Goal: Information Seeking & Learning: Learn about a topic

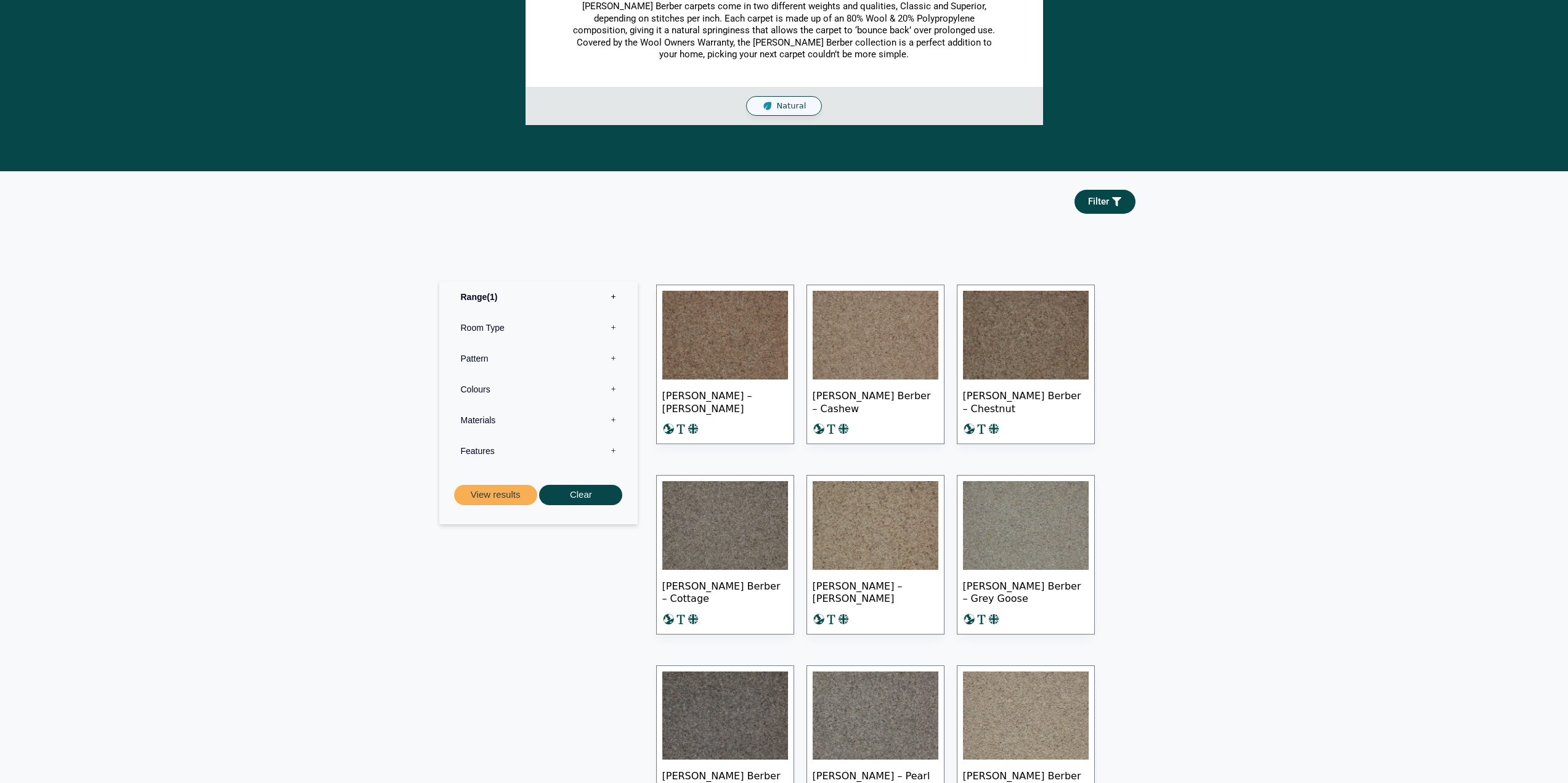
scroll to position [364, 0]
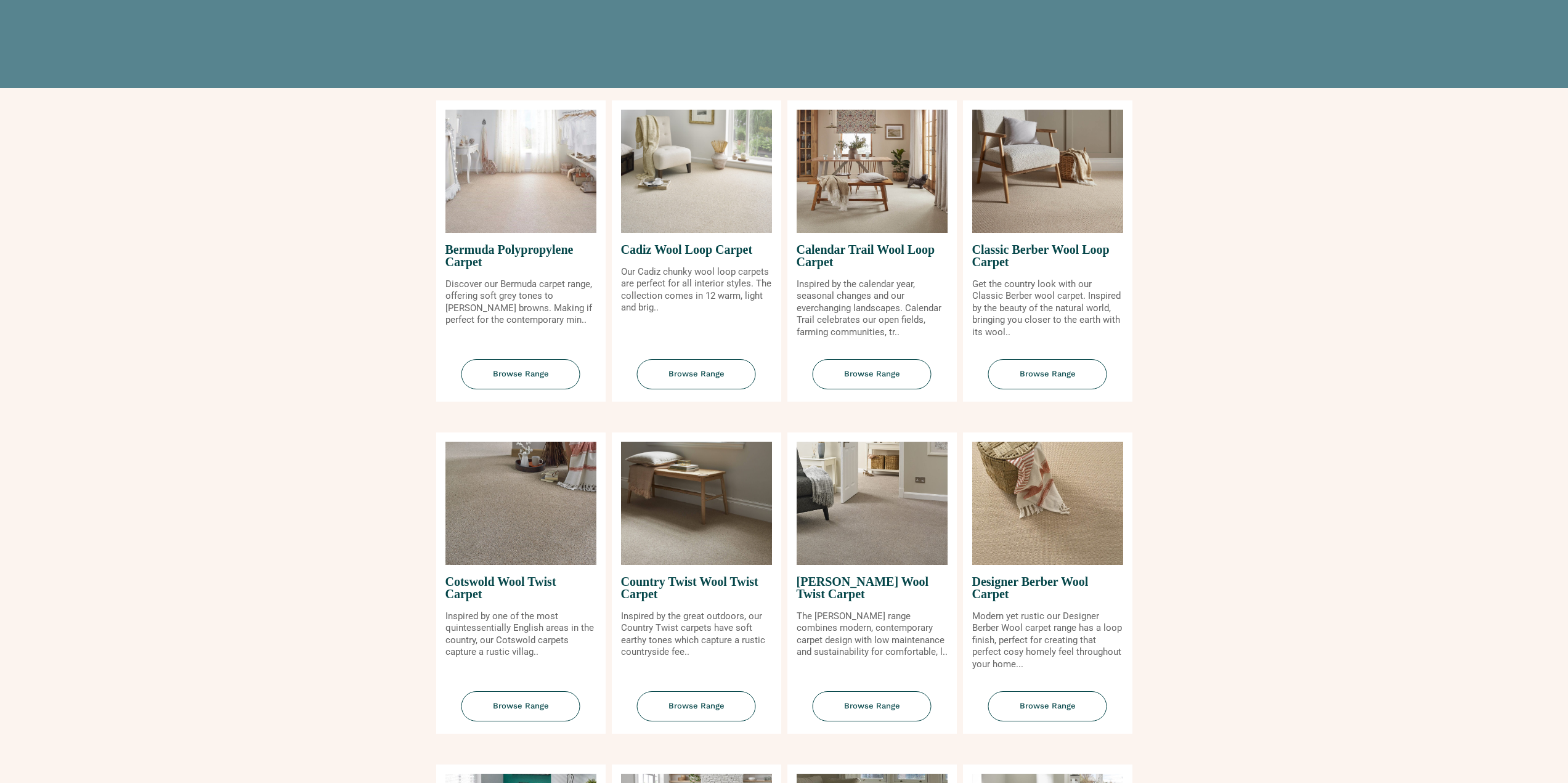
scroll to position [369, 0]
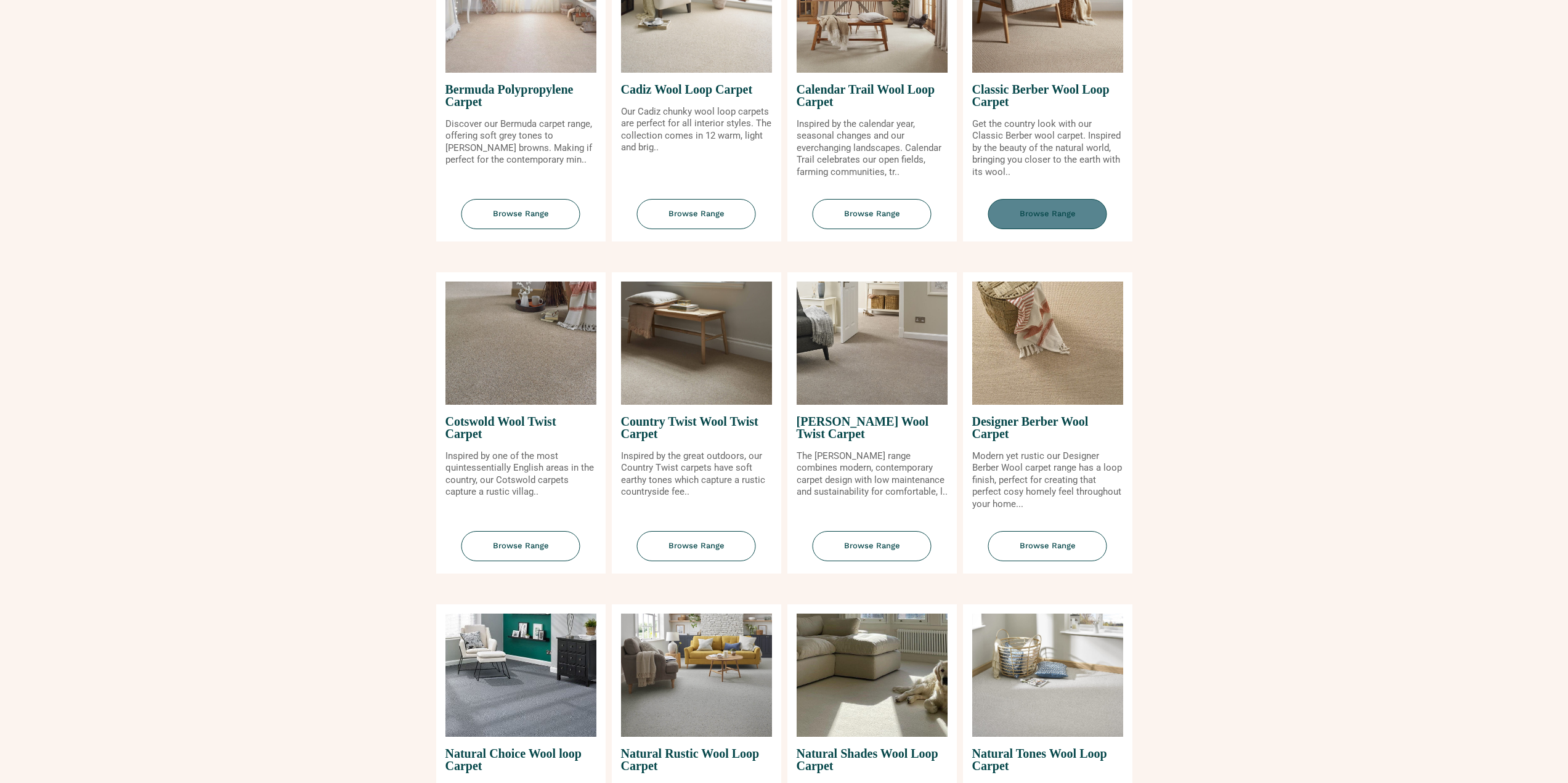
click at [1024, 225] on span "Browse Range" at bounding box center [1047, 214] width 119 height 30
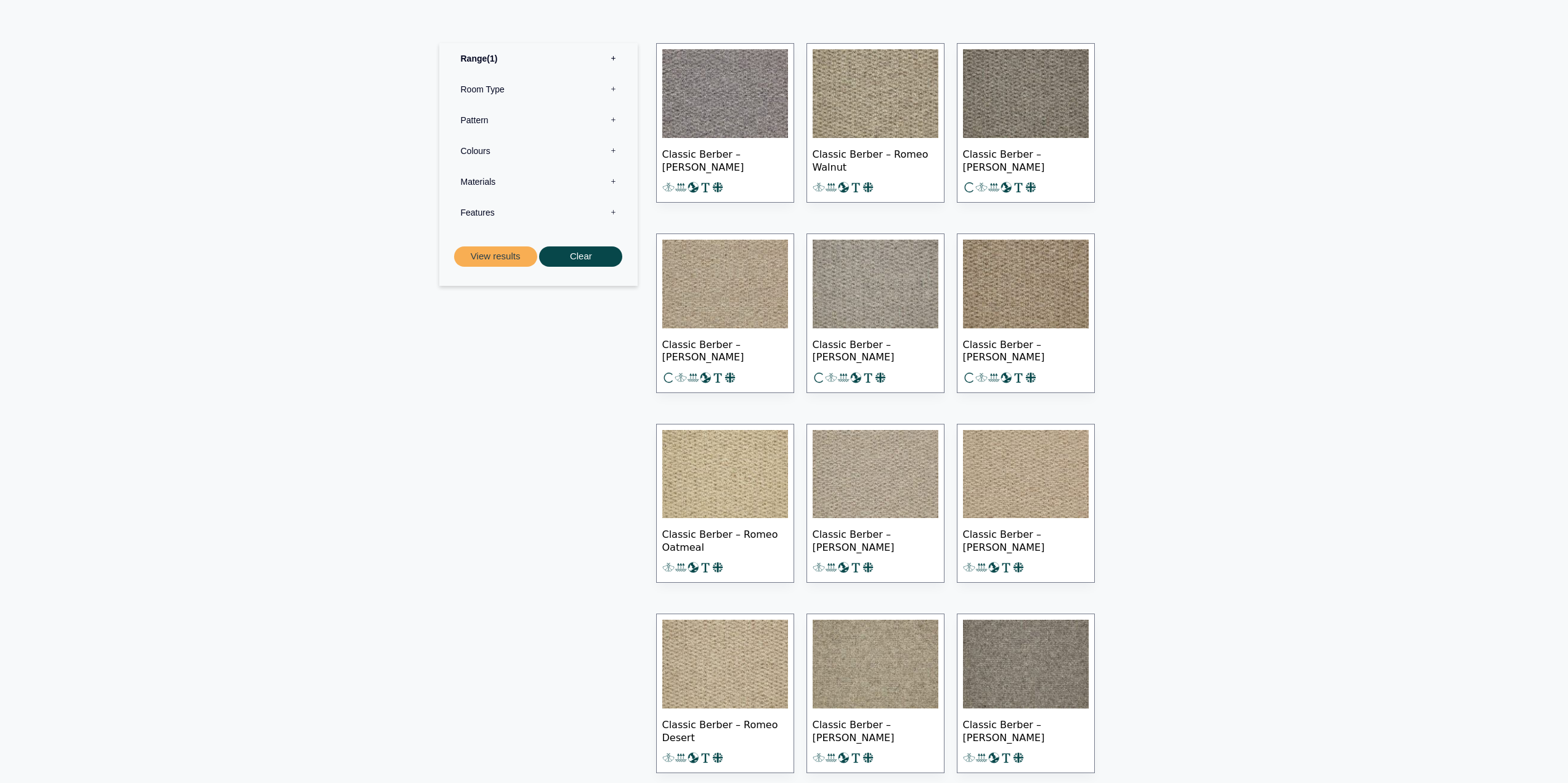
scroll to position [628, 0]
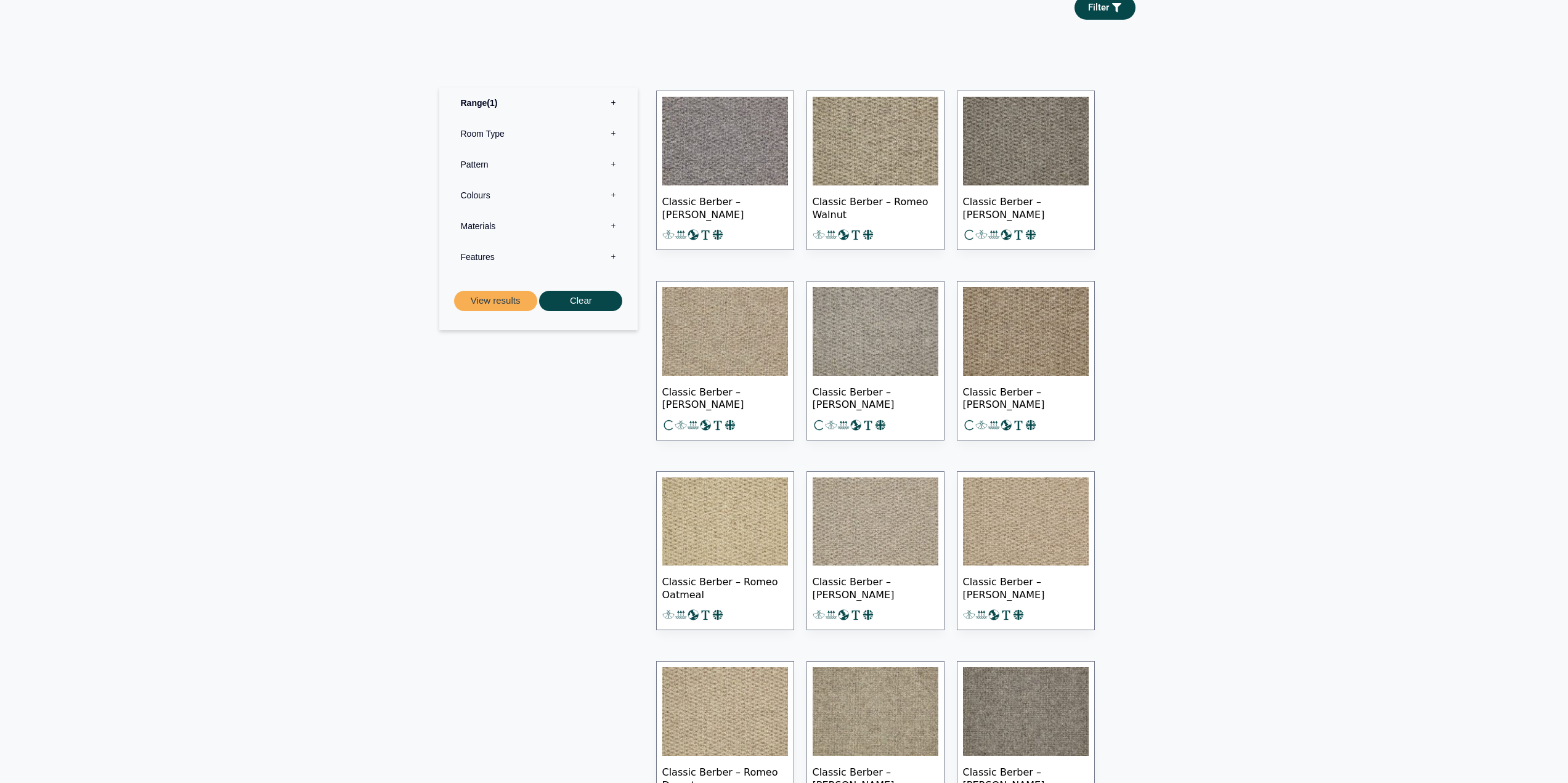
click at [1206, 385] on section "Range 1 Bermuda Polypropylene Carpet Cadiz Wool Loop Carpet Calendar Trail Wool…" at bounding box center [784, 741] width 1568 height 1405
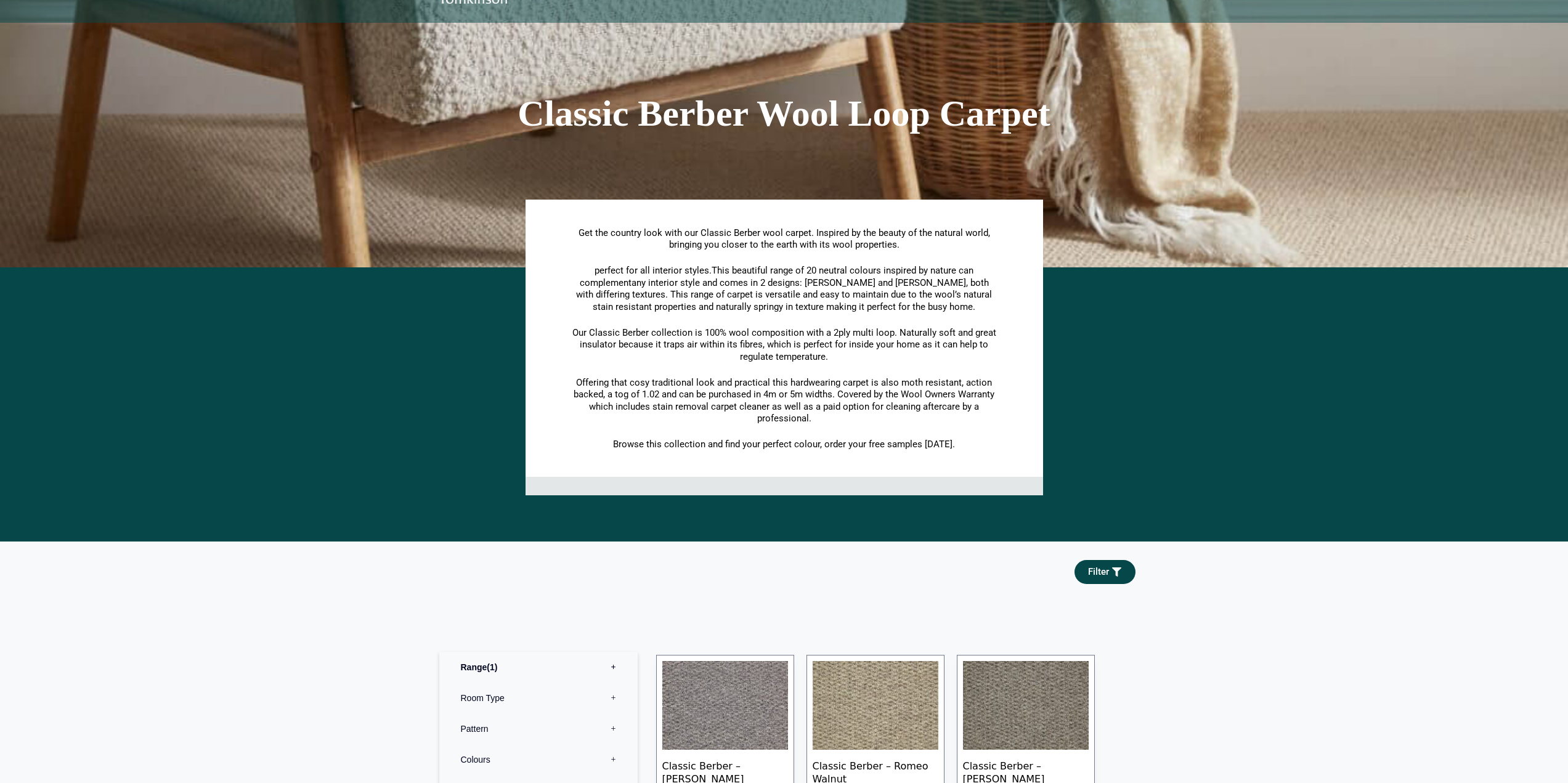
scroll to position [0, 0]
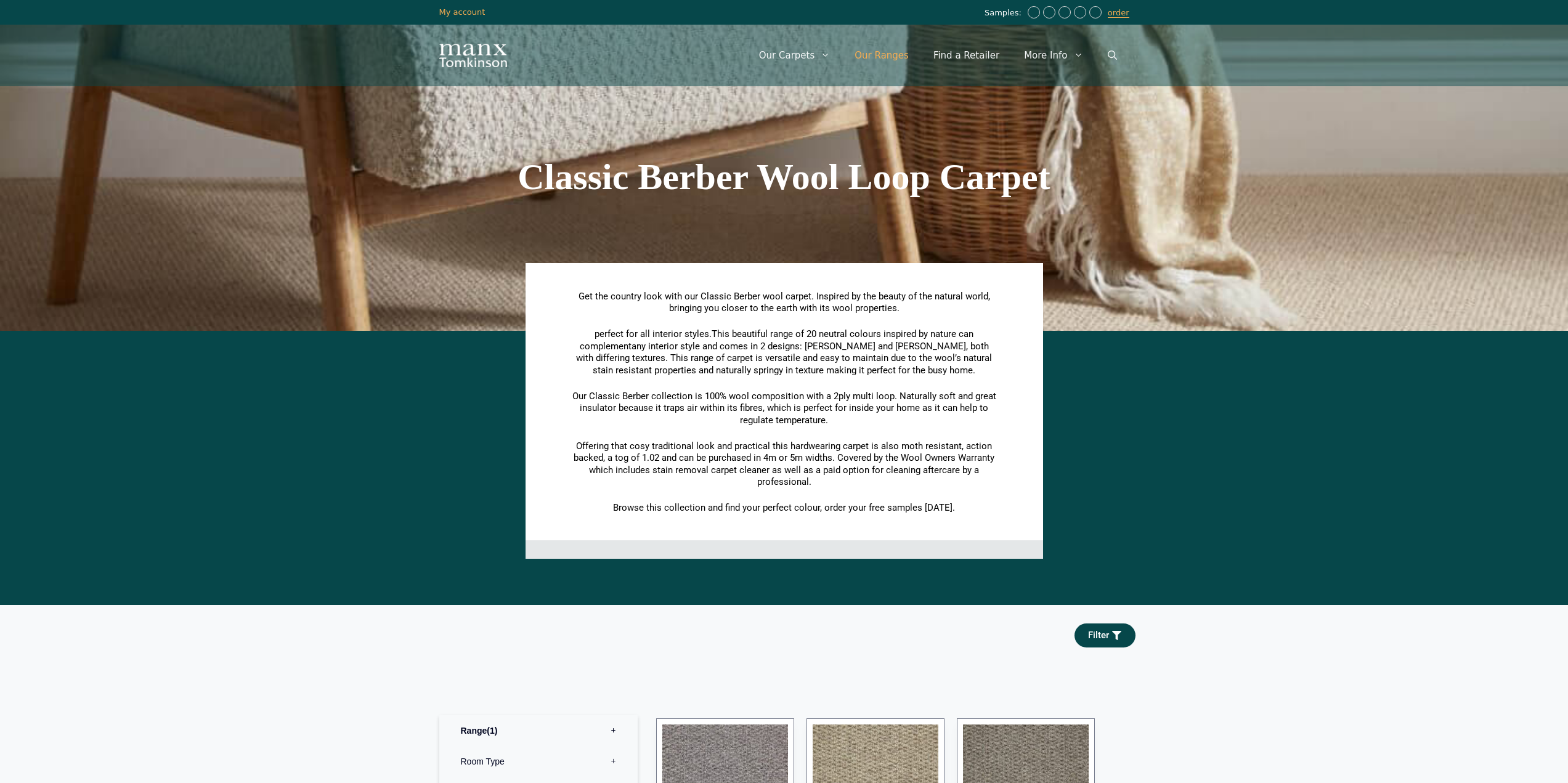
click at [891, 61] on link "Our Ranges" at bounding box center [881, 55] width 79 height 37
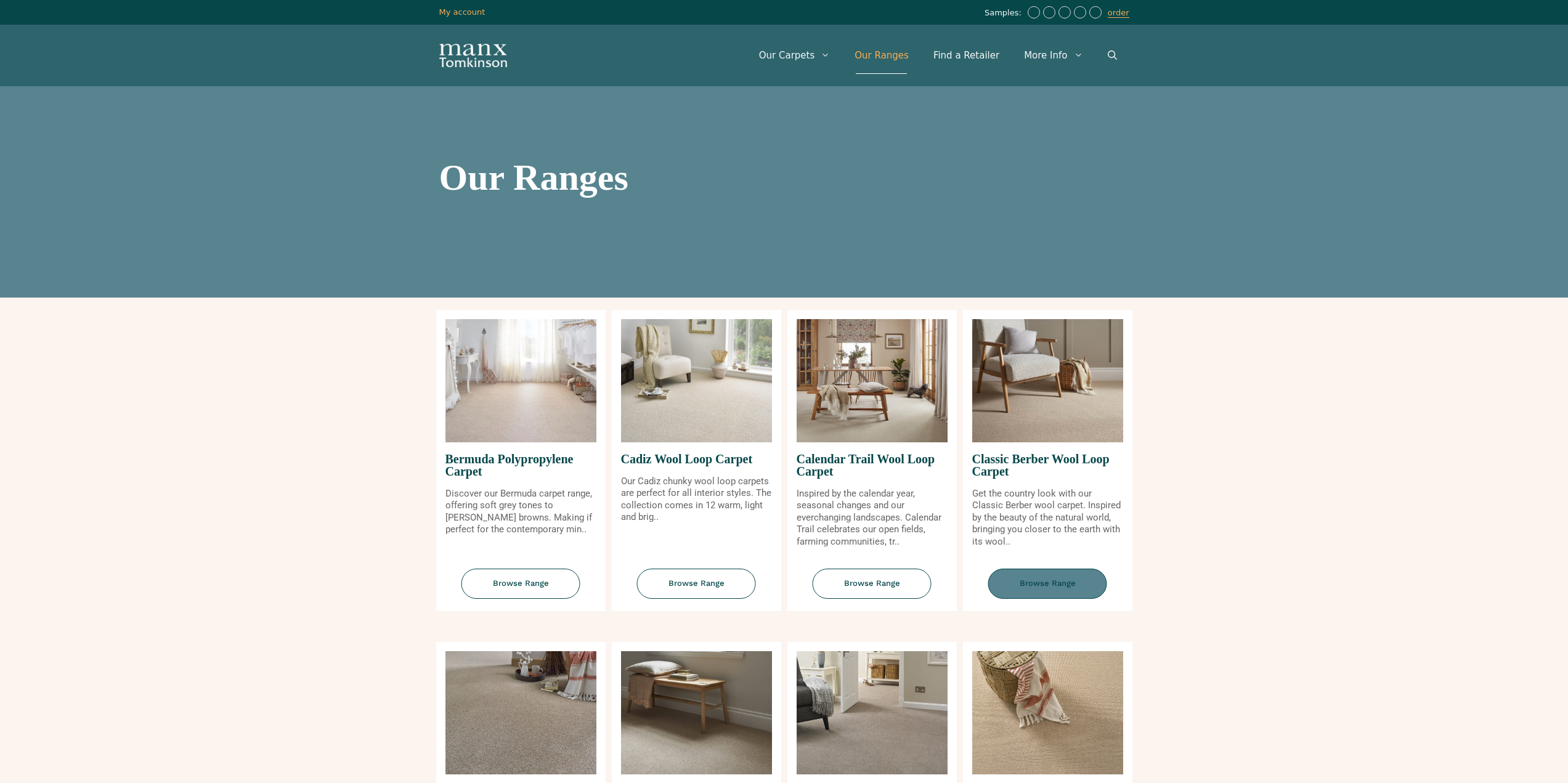
click at [1057, 570] on span "Browse Range" at bounding box center [1047, 583] width 119 height 30
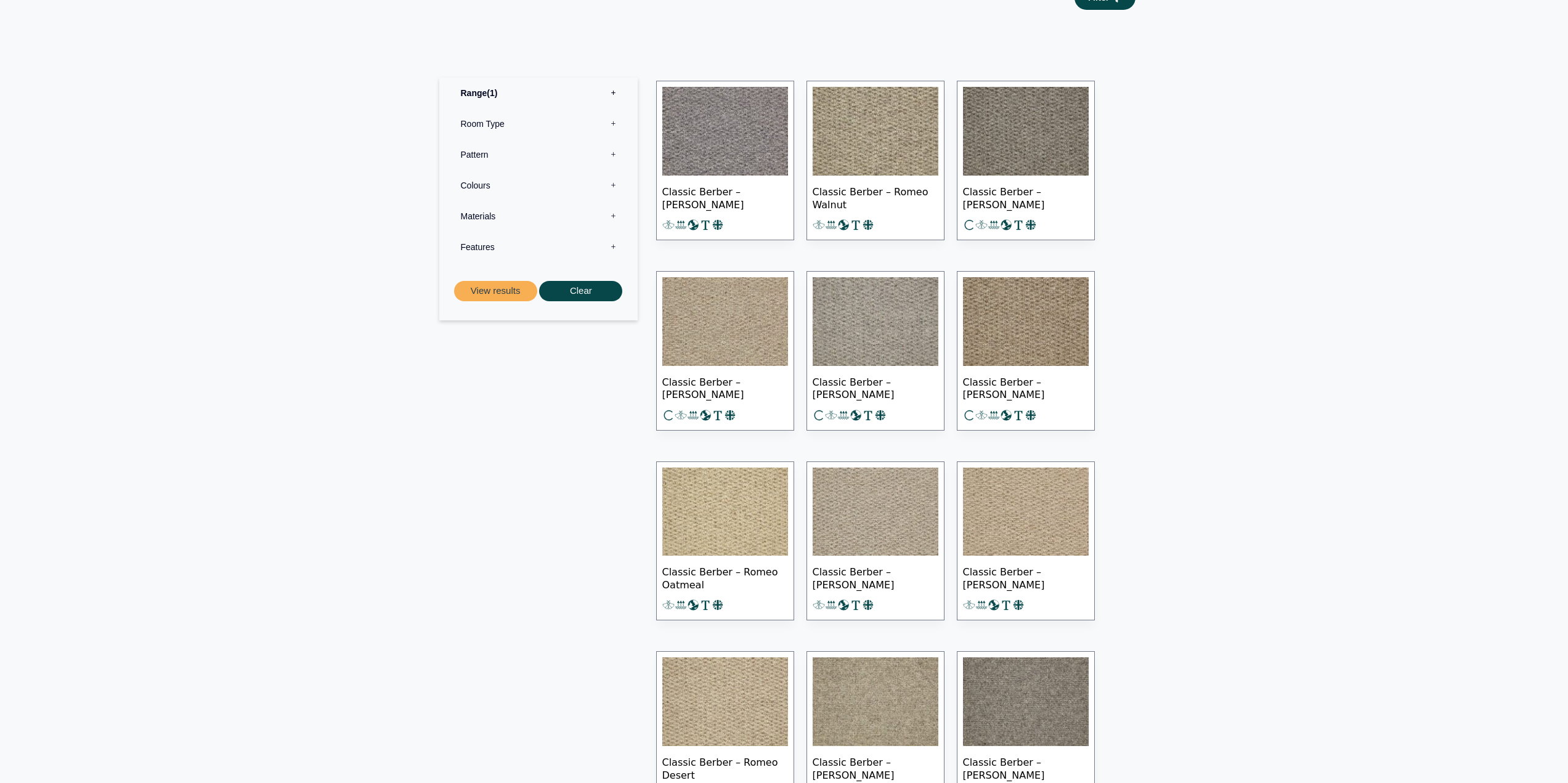
scroll to position [616, 0]
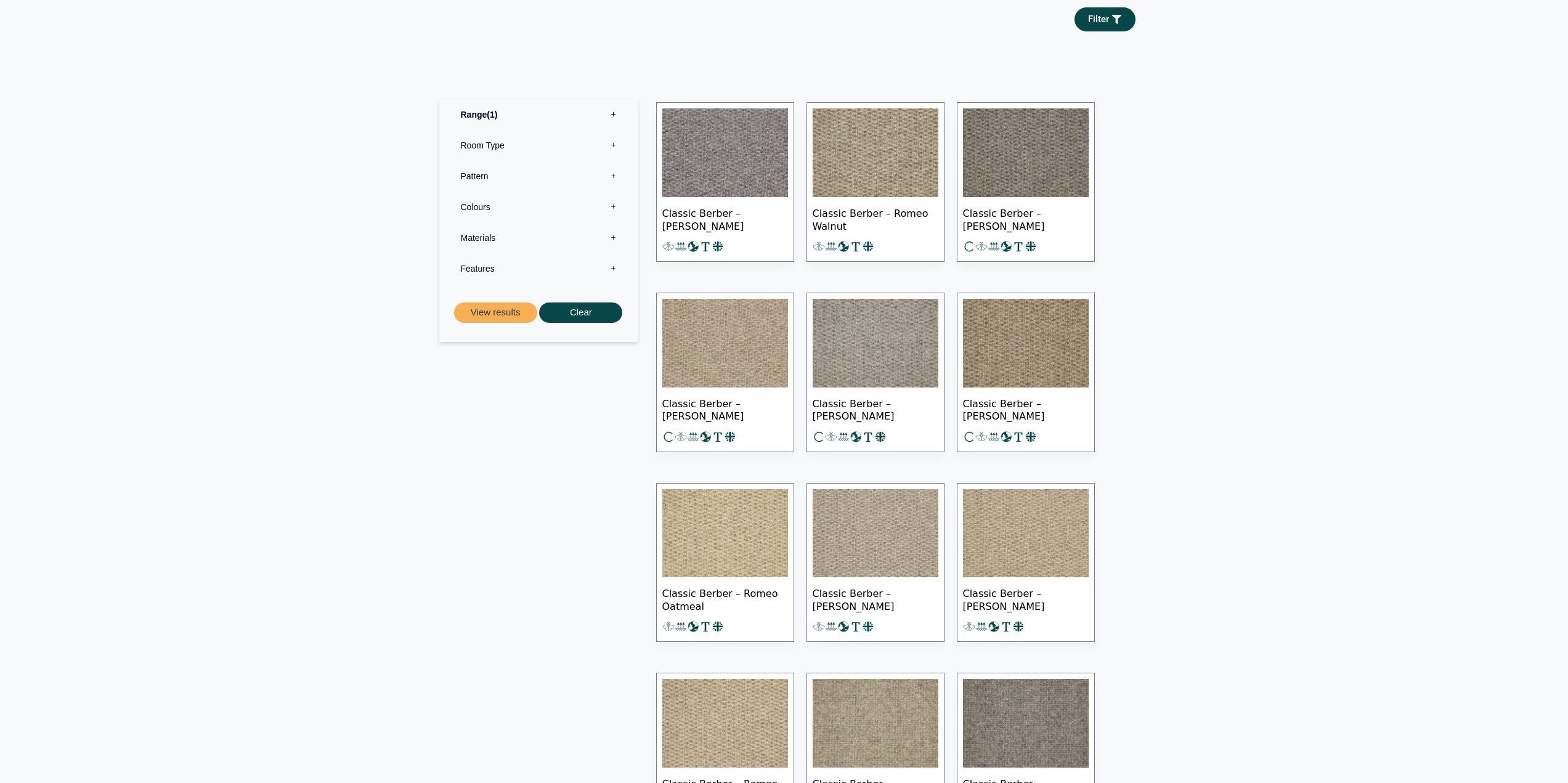
click at [1016, 349] on img at bounding box center [1026, 343] width 126 height 89
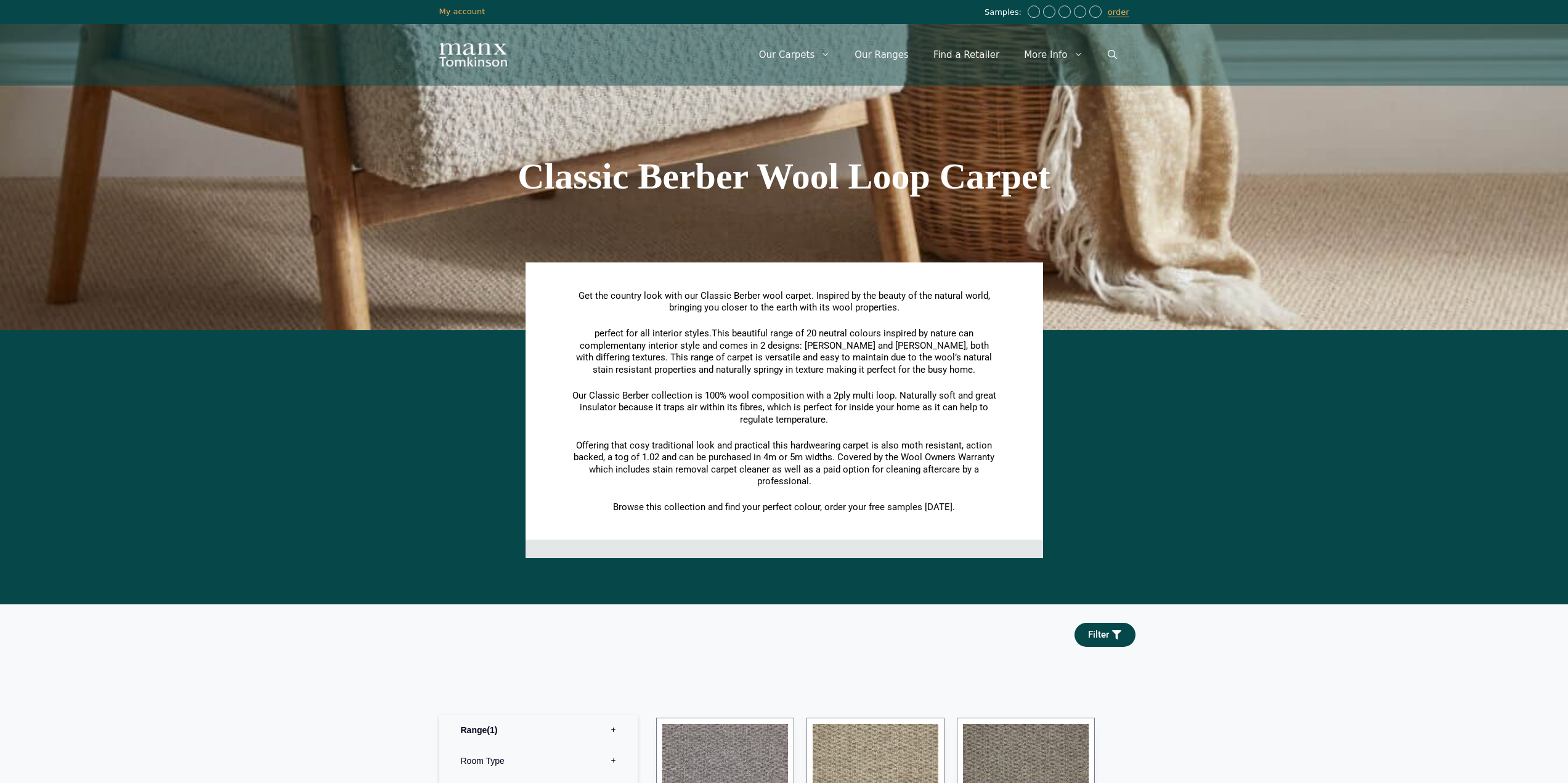
scroll to position [0, 0]
click at [901, 56] on link "Our Ranges" at bounding box center [881, 55] width 79 height 37
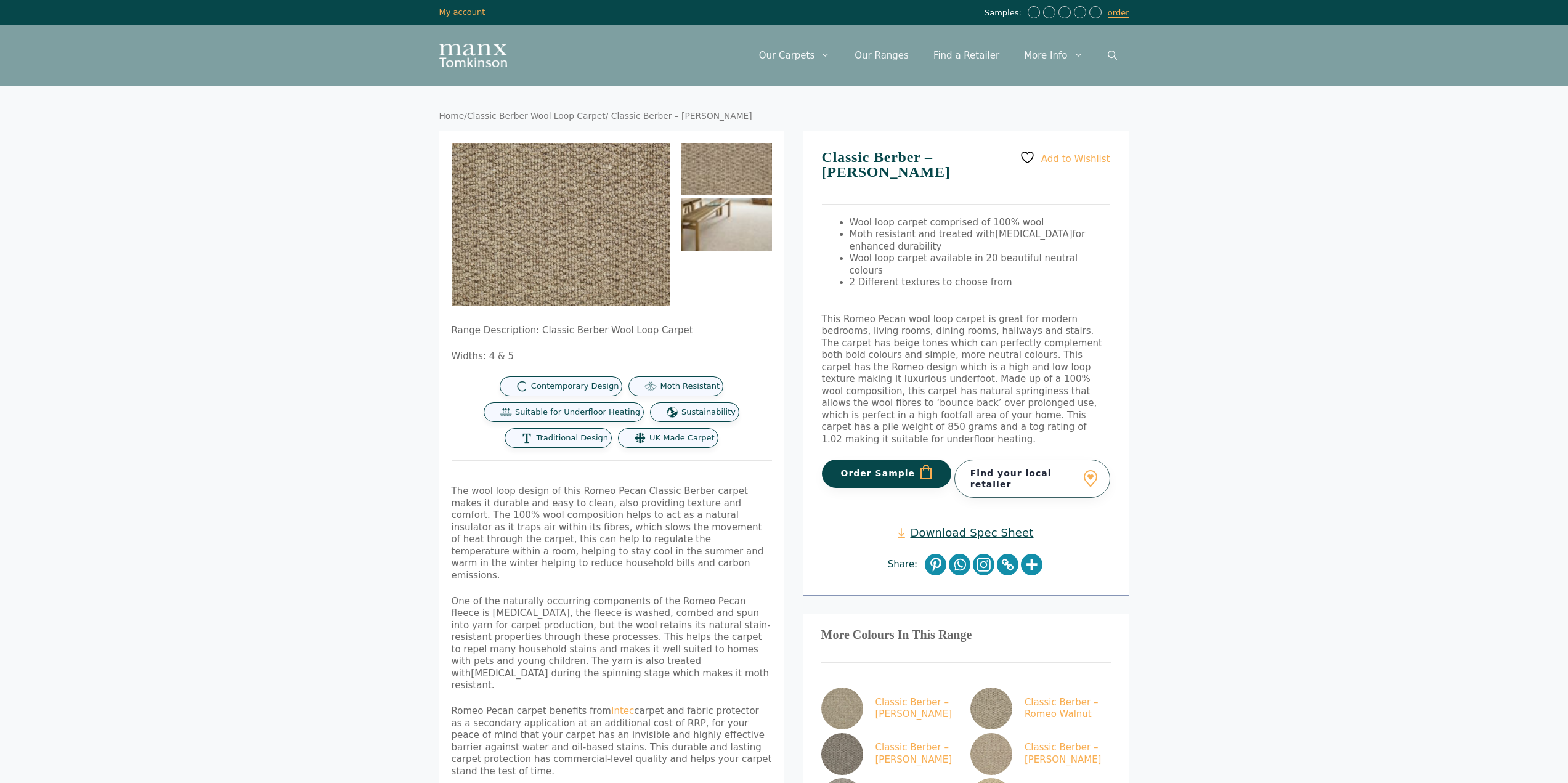
click at [724, 219] on img at bounding box center [727, 225] width 90 height 52
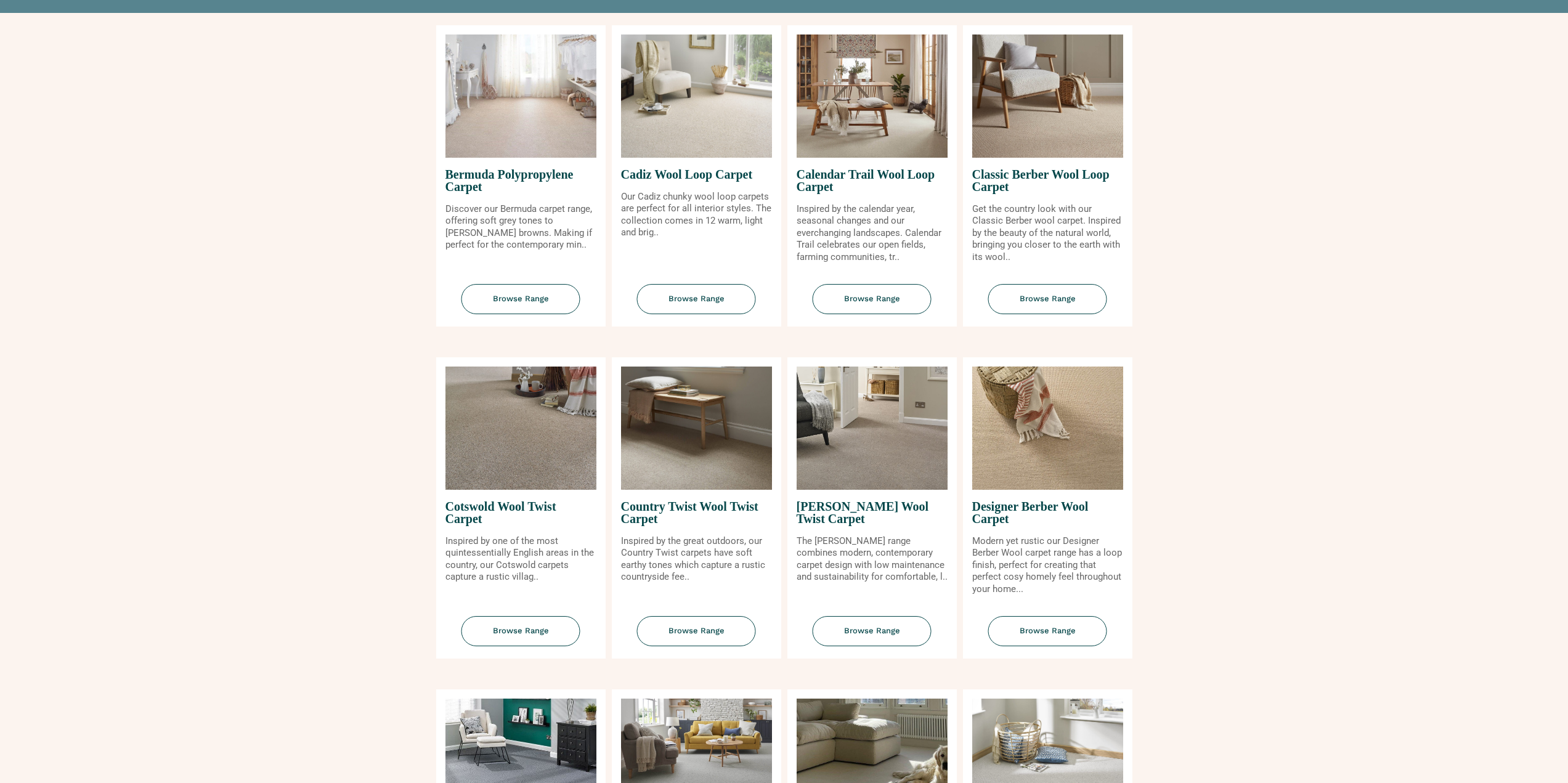
scroll to position [308, 0]
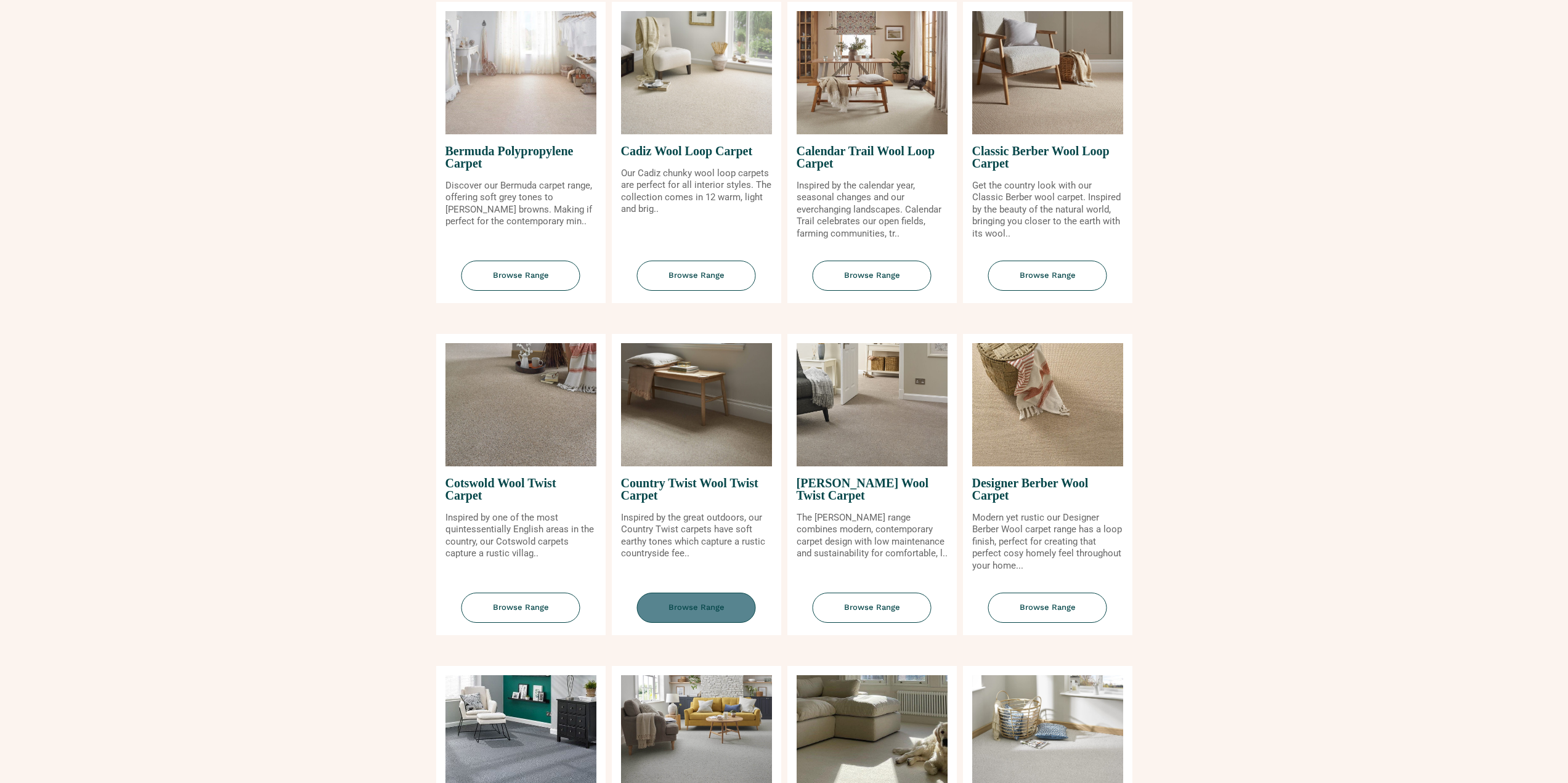
click at [682, 601] on span "Browse Range" at bounding box center [696, 607] width 119 height 30
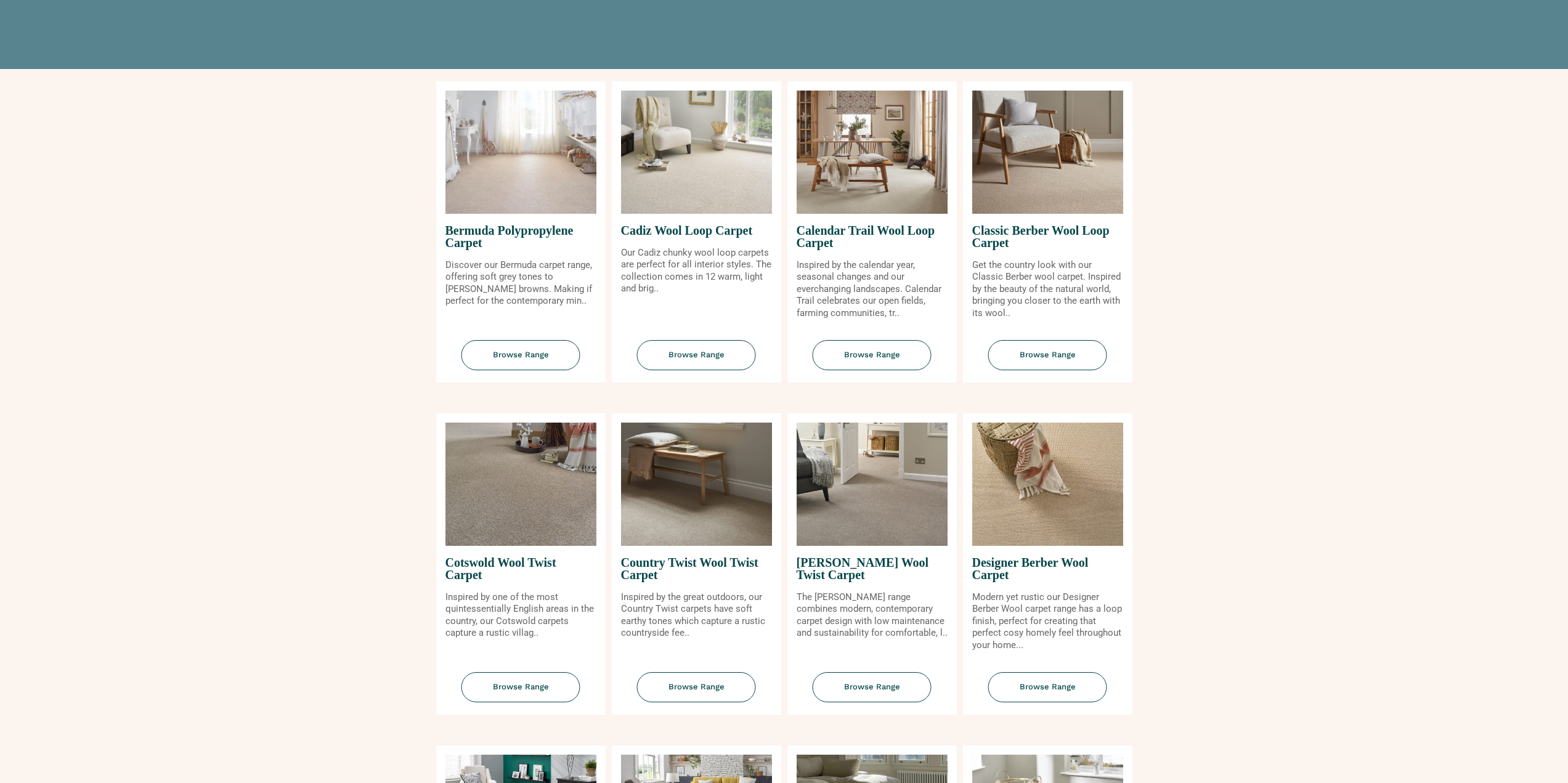
scroll to position [185, 0]
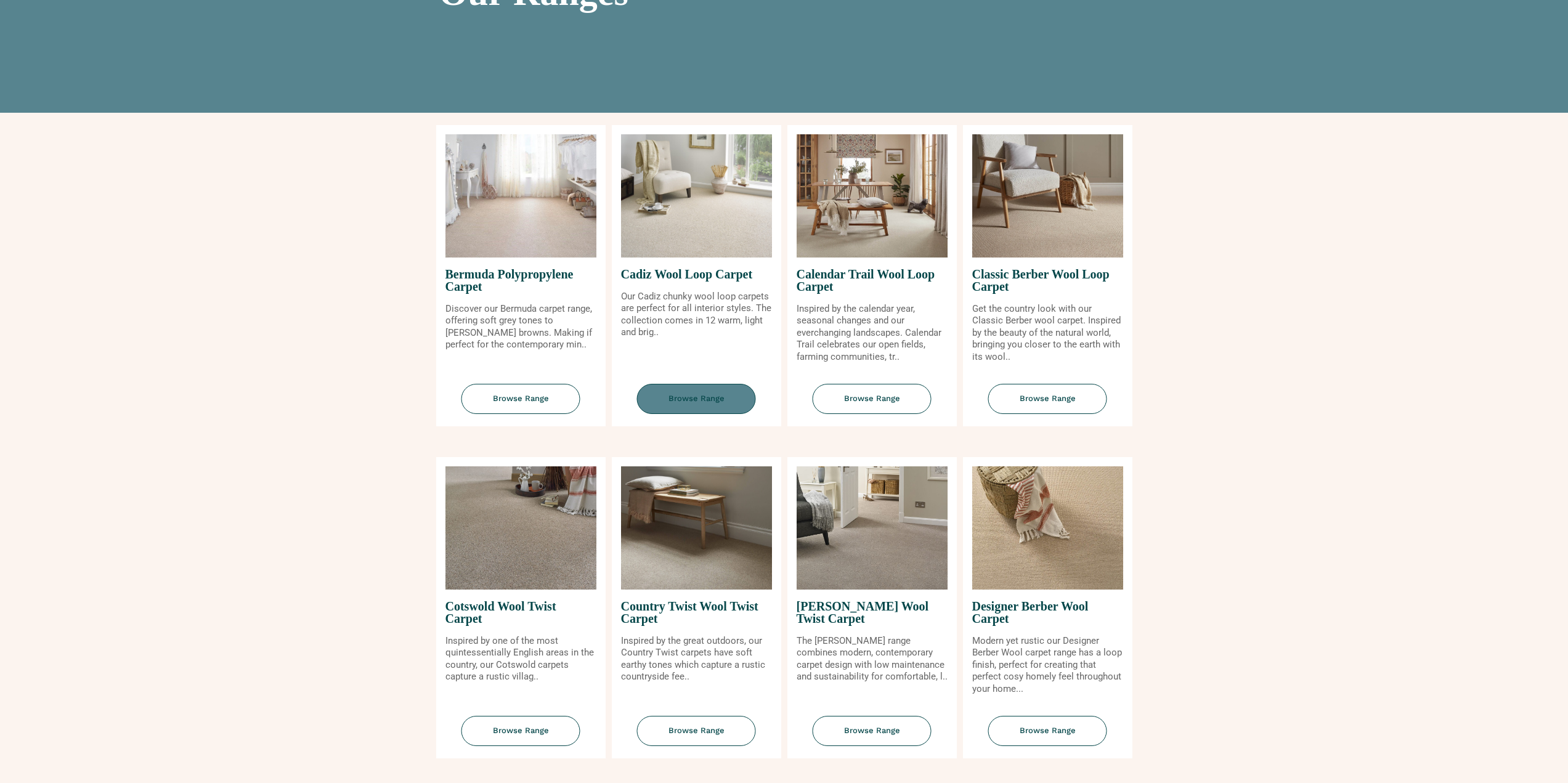
click at [678, 393] on span "Browse Range" at bounding box center [696, 398] width 119 height 30
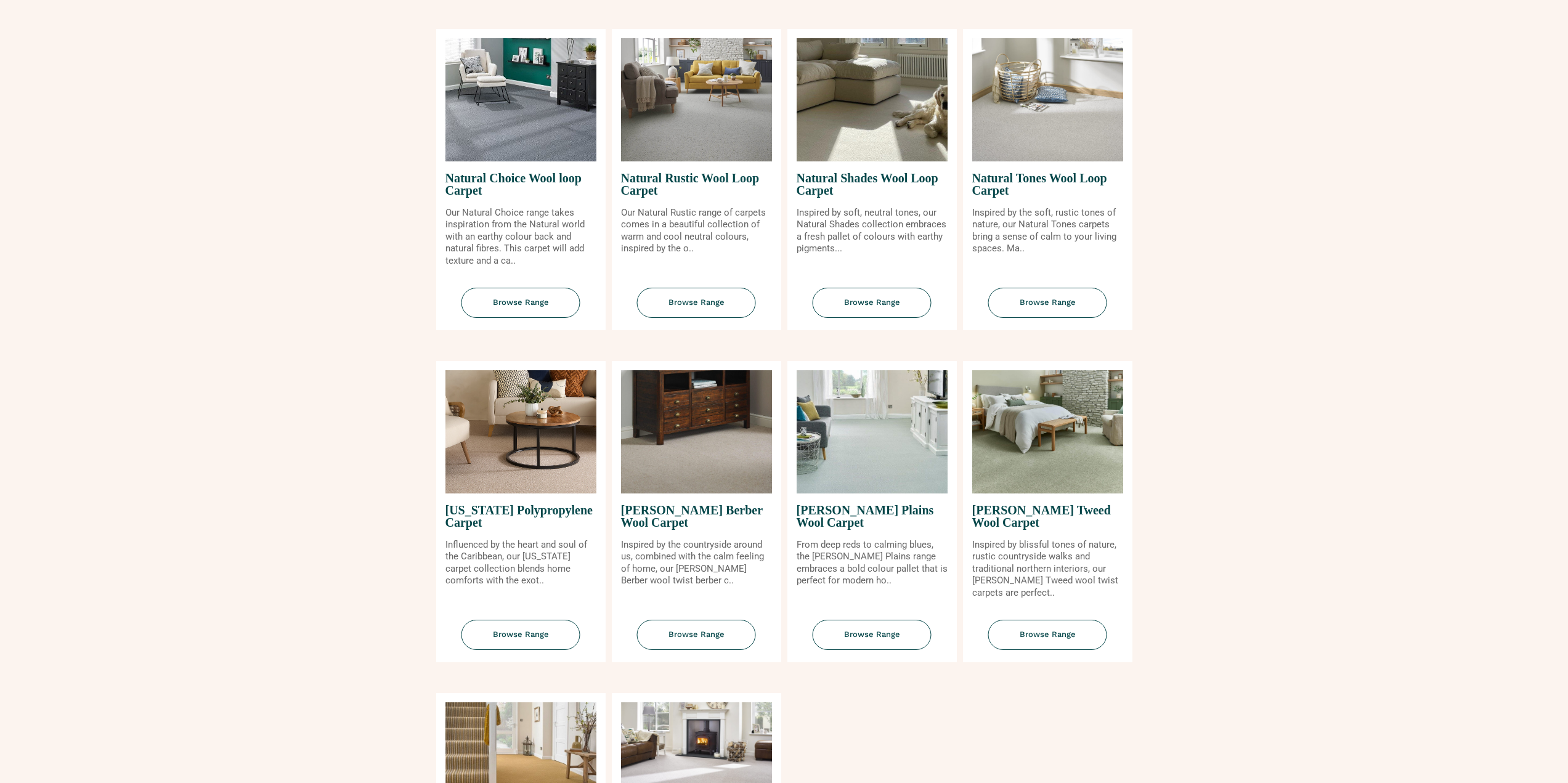
scroll to position [1108, 0]
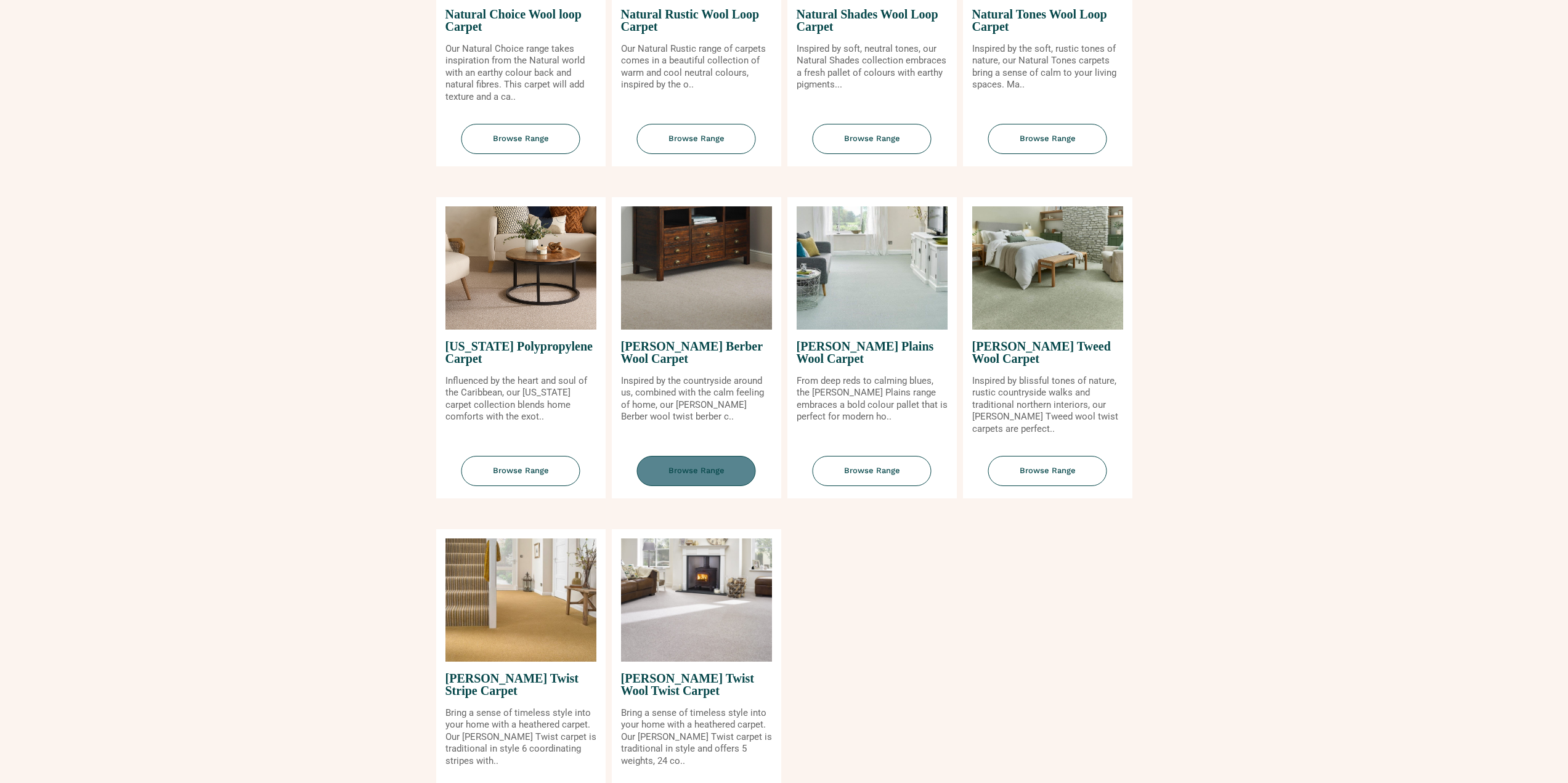
click at [684, 466] on span "Browse Range" at bounding box center [696, 471] width 119 height 30
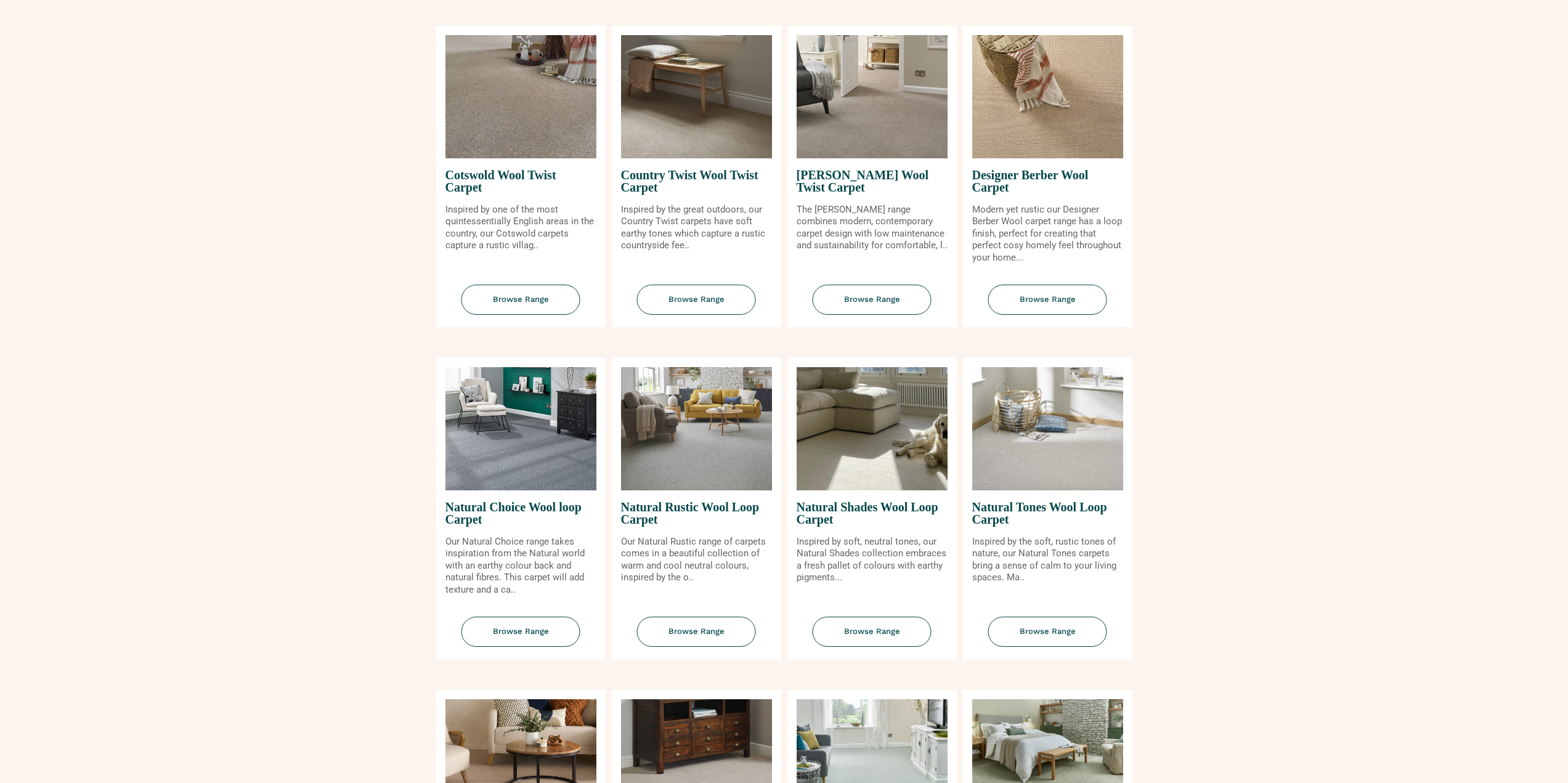
scroll to position [61, 0]
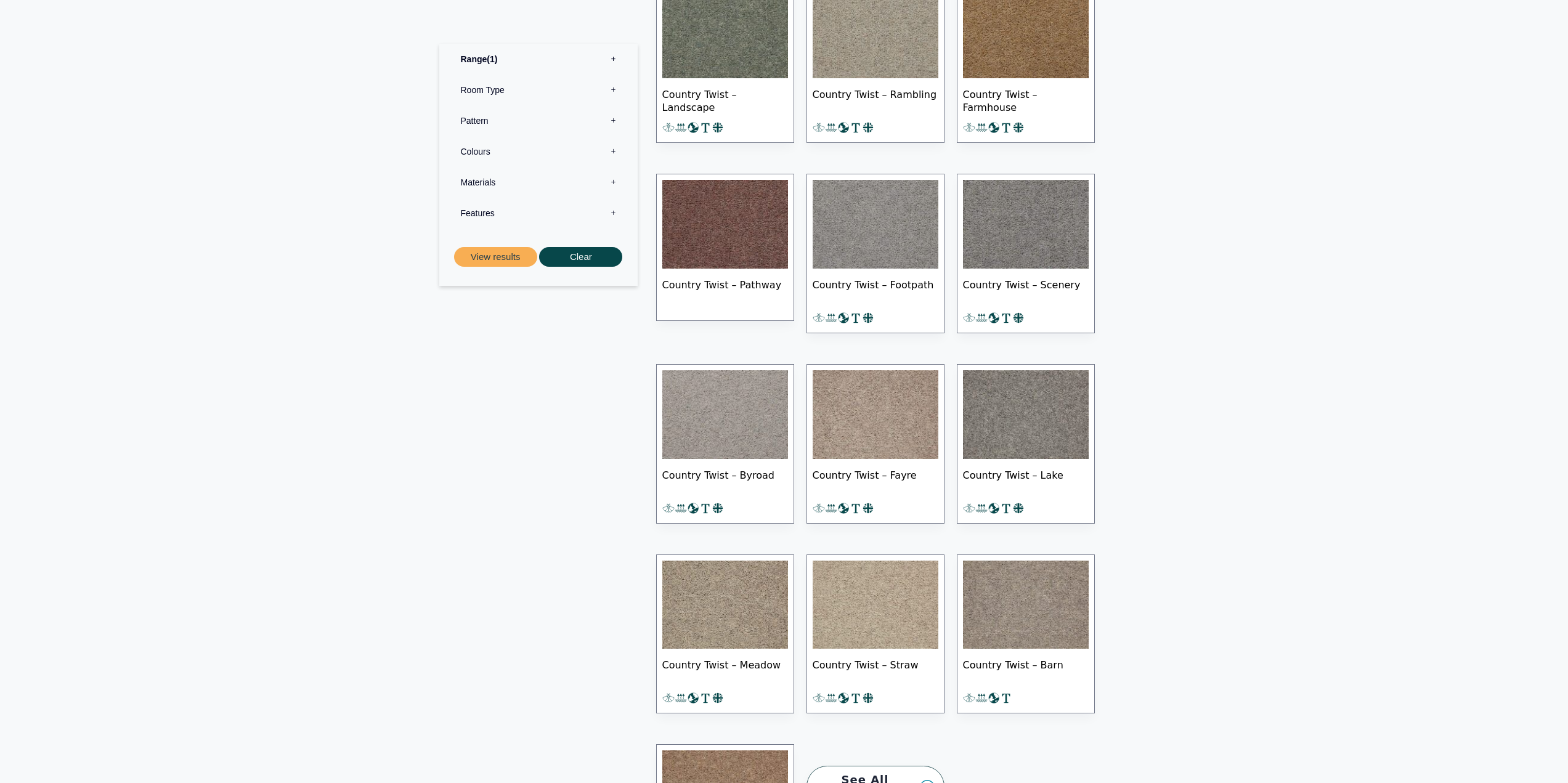
scroll to position [924, 0]
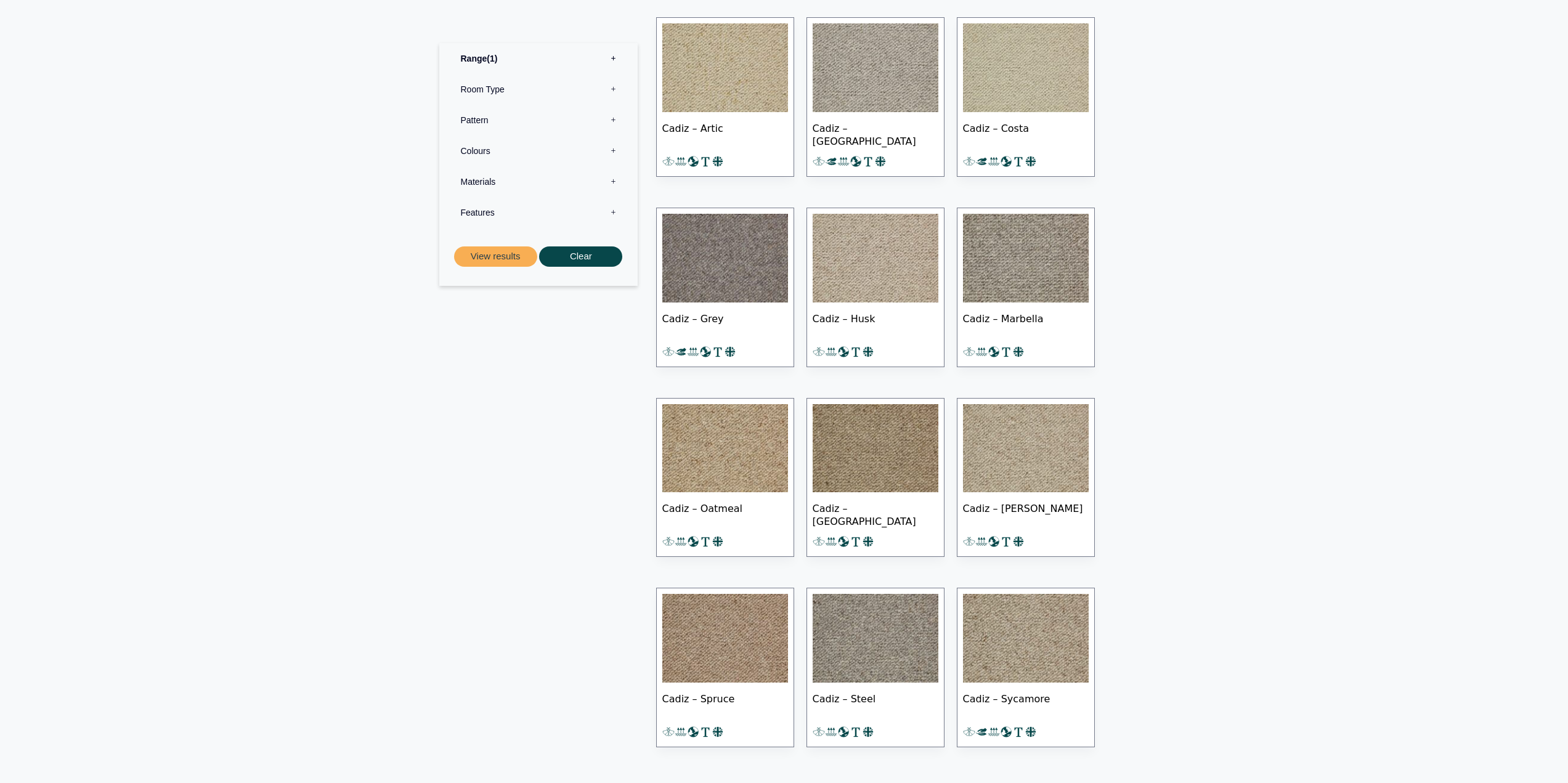
scroll to position [862, 0]
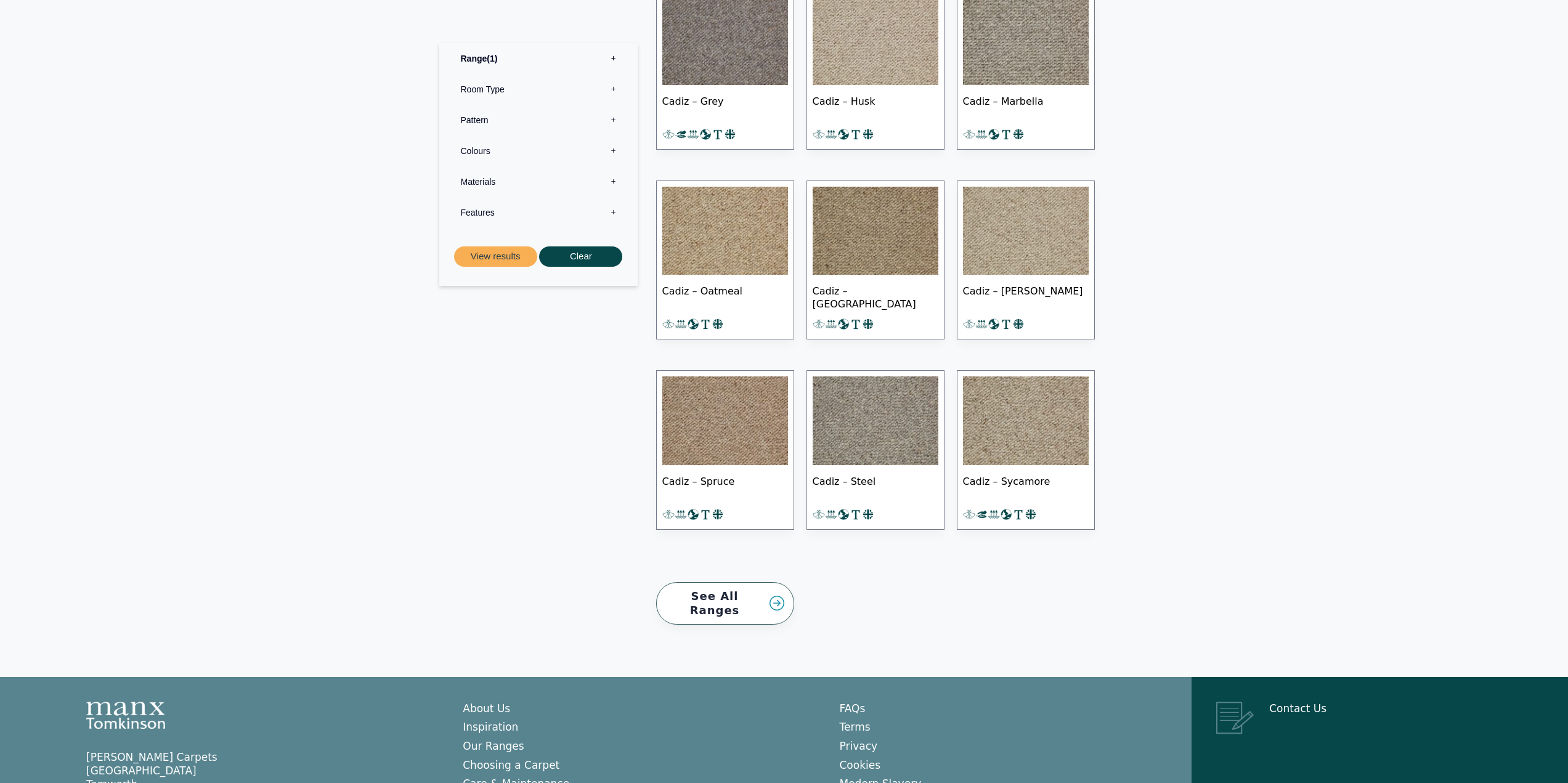
click at [740, 408] on img at bounding box center [725, 421] width 126 height 89
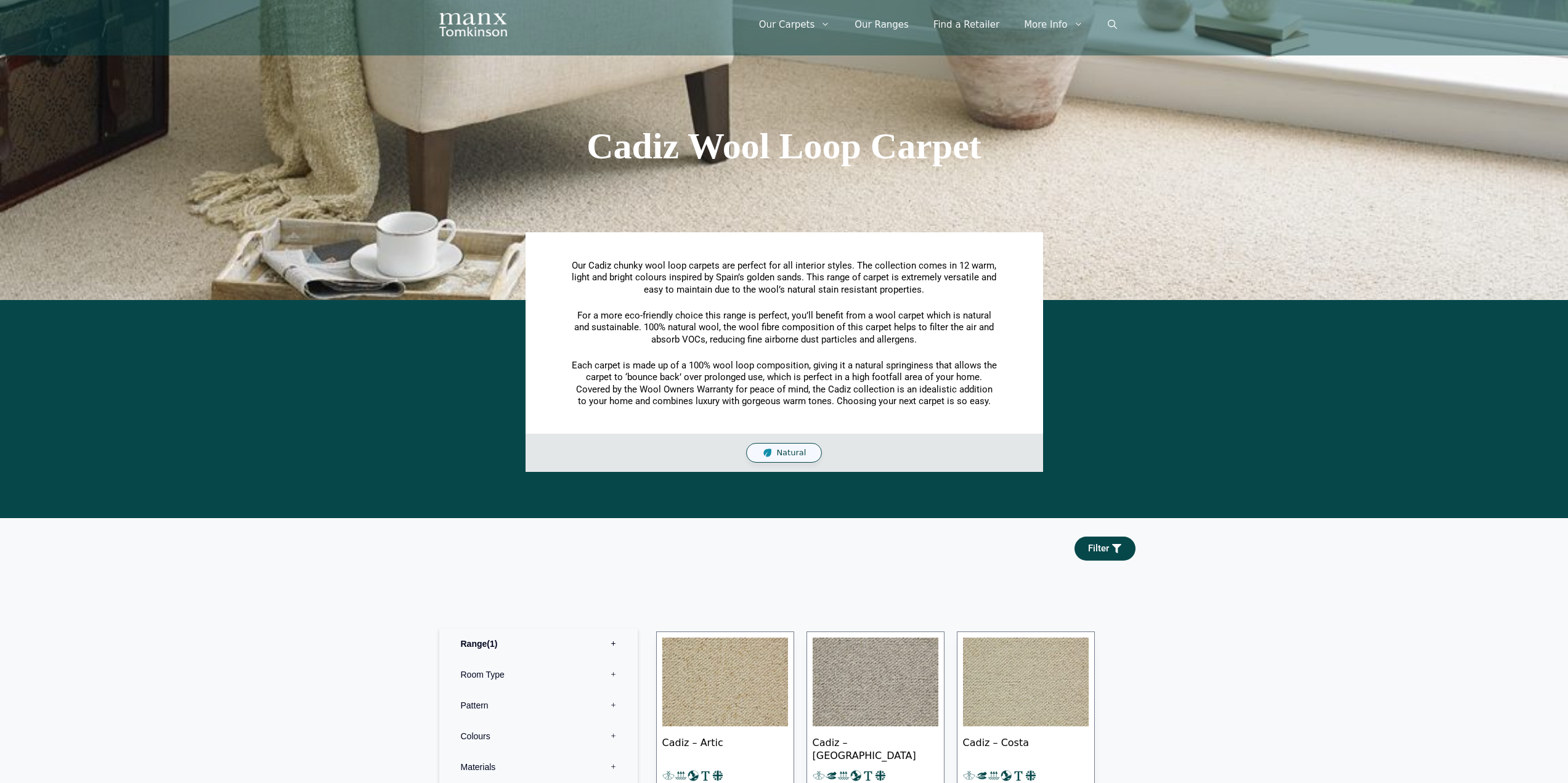
scroll to position [0, 0]
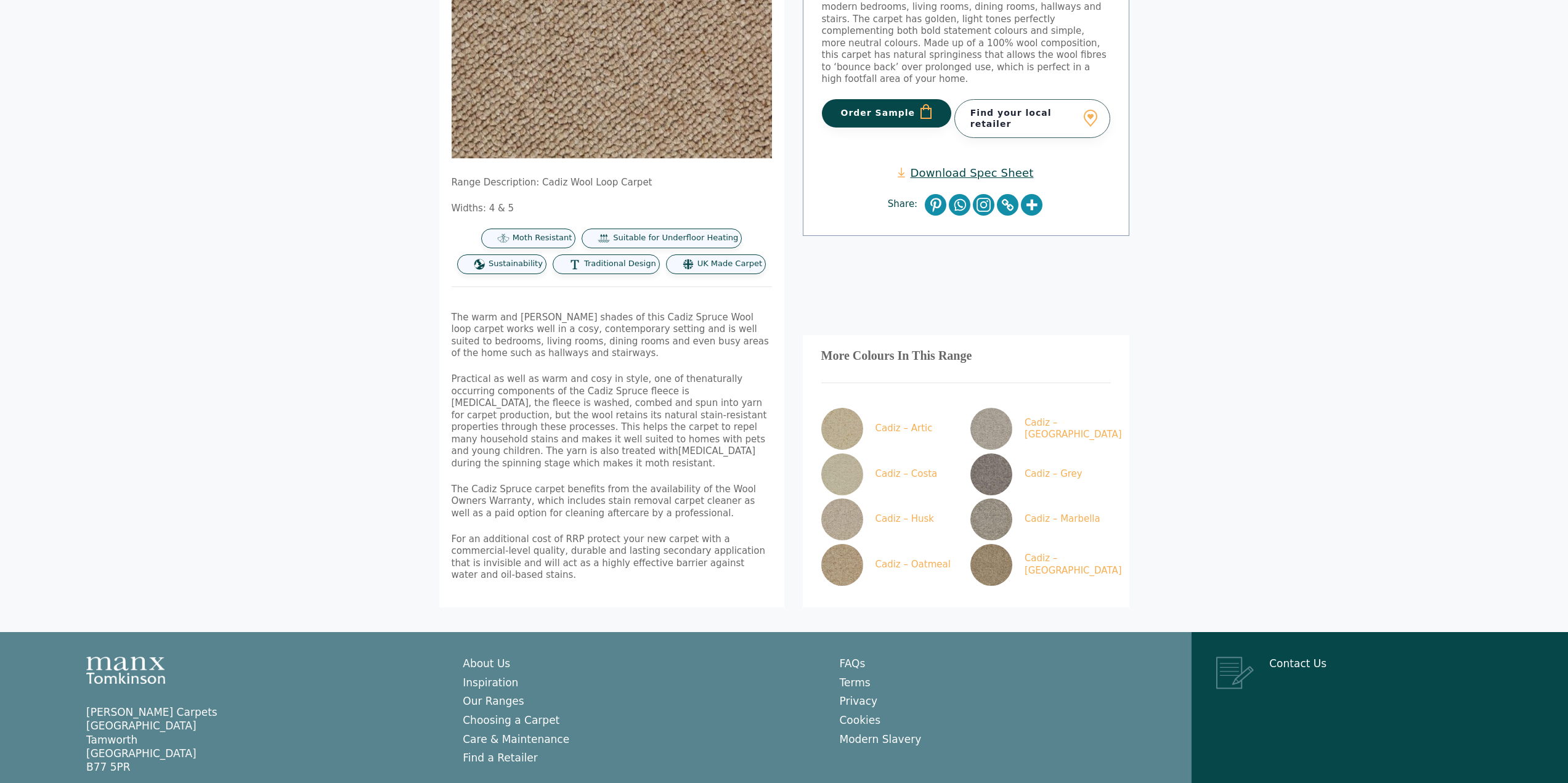
scroll to position [252, 0]
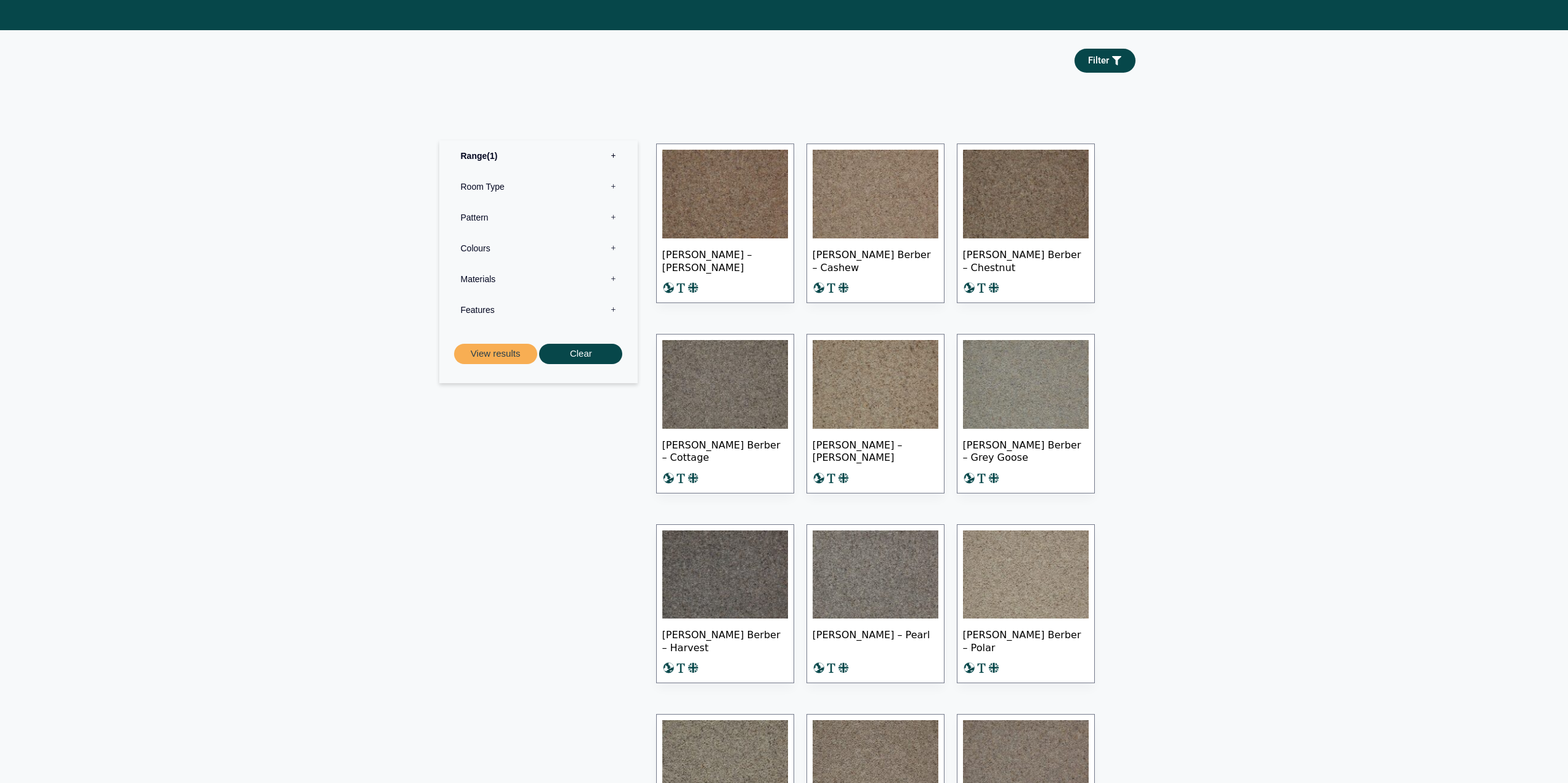
scroll to position [919, 0]
